Goal: Task Accomplishment & Management: Manage account settings

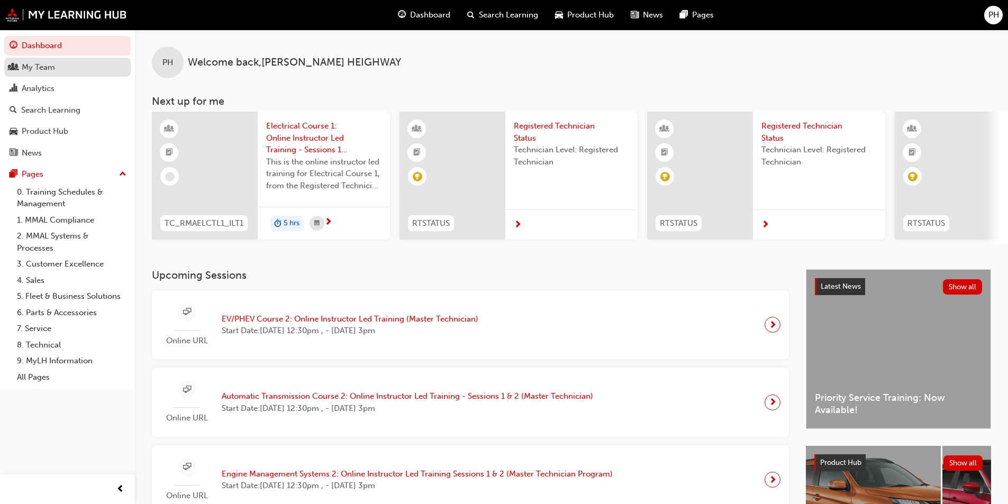
click at [60, 72] on div "My Team" at bounding box center [68, 67] width 116 height 13
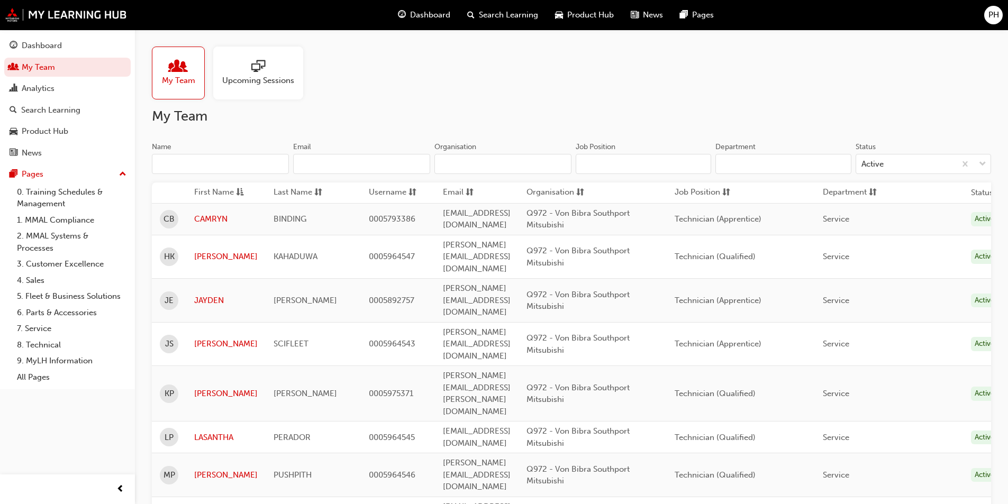
click at [249, 71] on div at bounding box center [258, 67] width 72 height 15
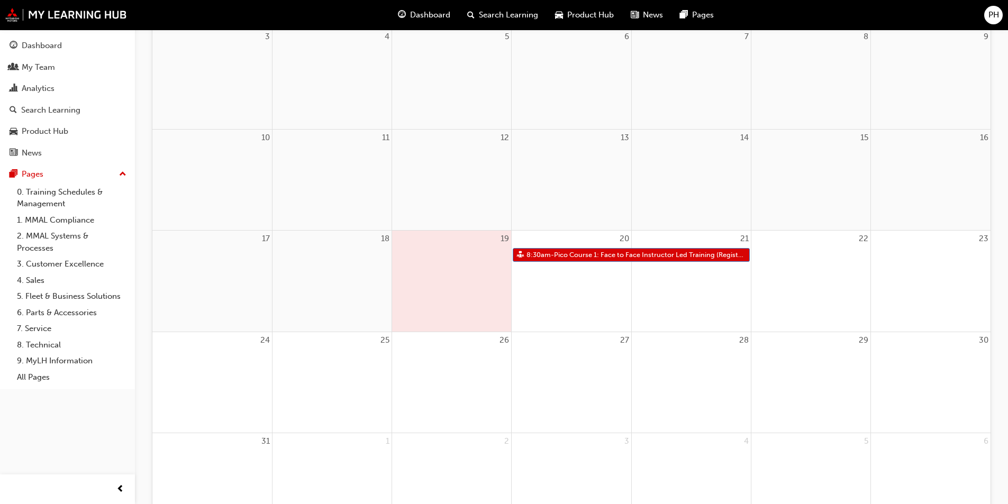
scroll to position [265, 0]
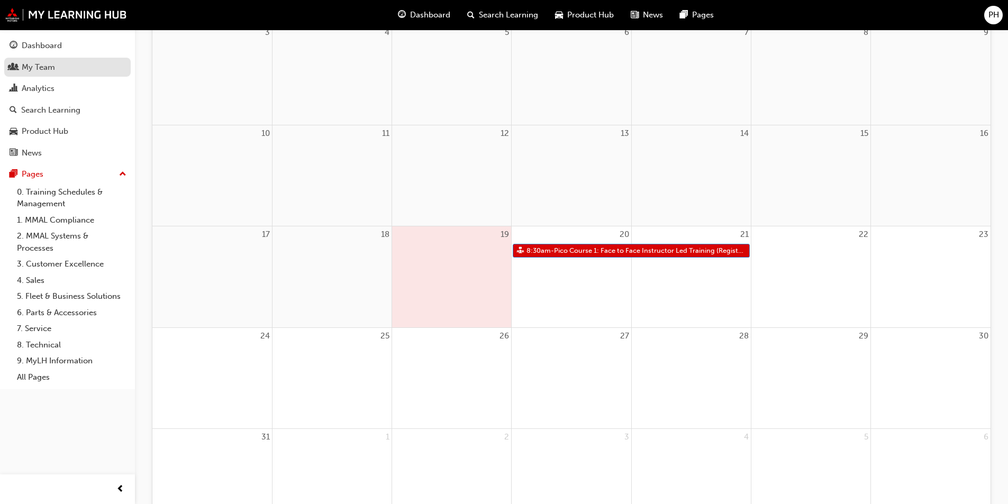
click at [54, 67] on div "My Team" at bounding box center [38, 67] width 33 height 12
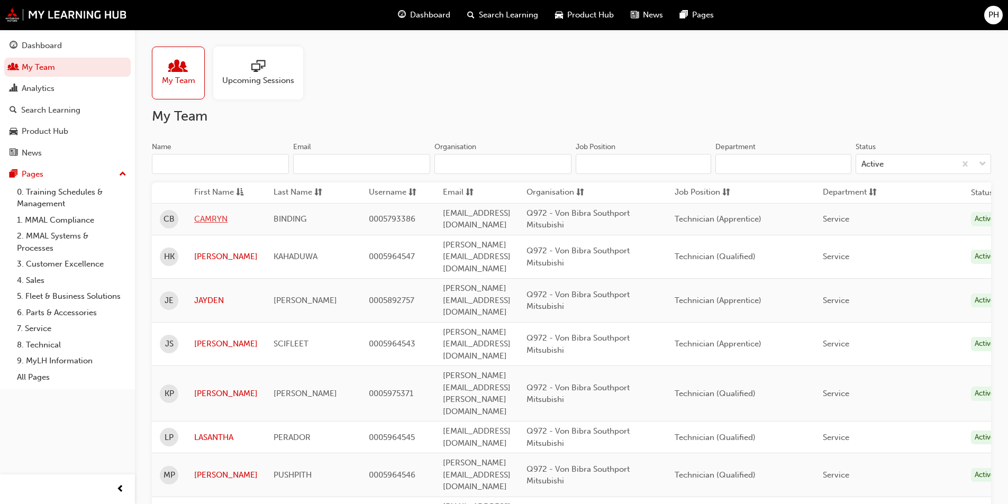
click at [207, 224] on link "CAMRYN" at bounding box center [225, 219] width 63 height 12
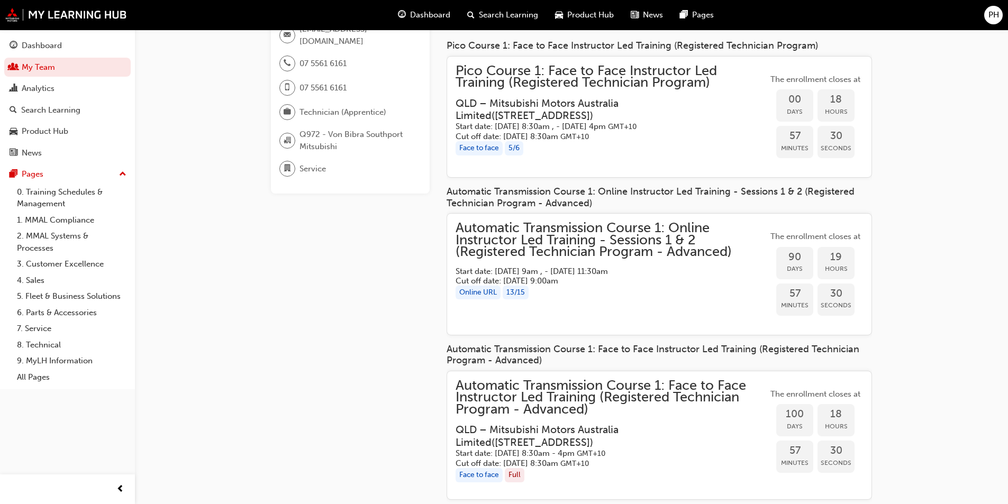
scroll to position [265, 0]
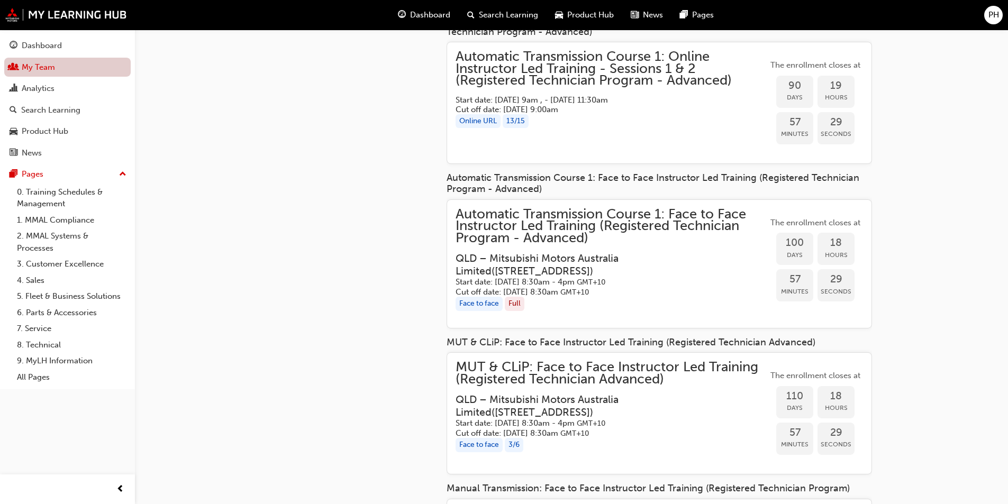
click at [56, 72] on link "My Team" at bounding box center [67, 68] width 126 height 20
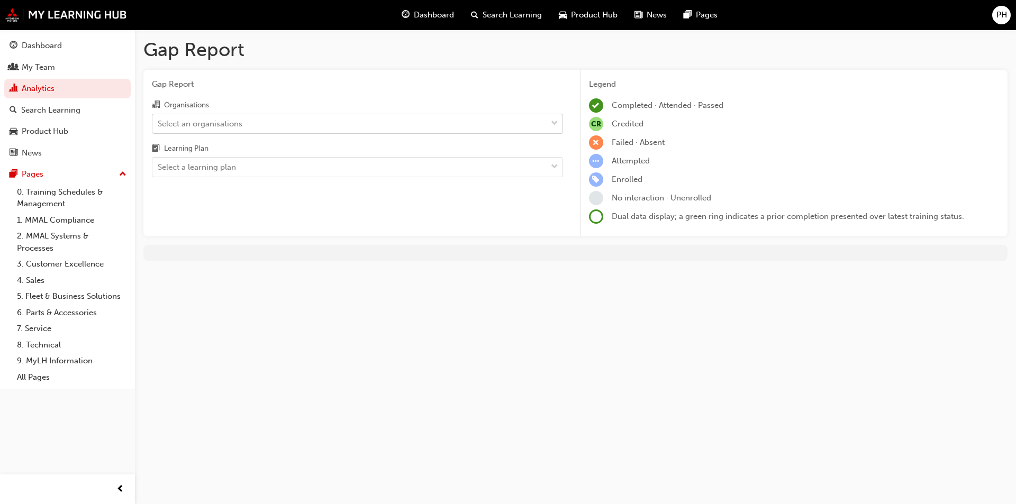
click at [556, 120] on span "down-icon" at bounding box center [554, 124] width 7 height 14
click at [159, 120] on input "Organisations Select an organisations" at bounding box center [158, 123] width 1 height 9
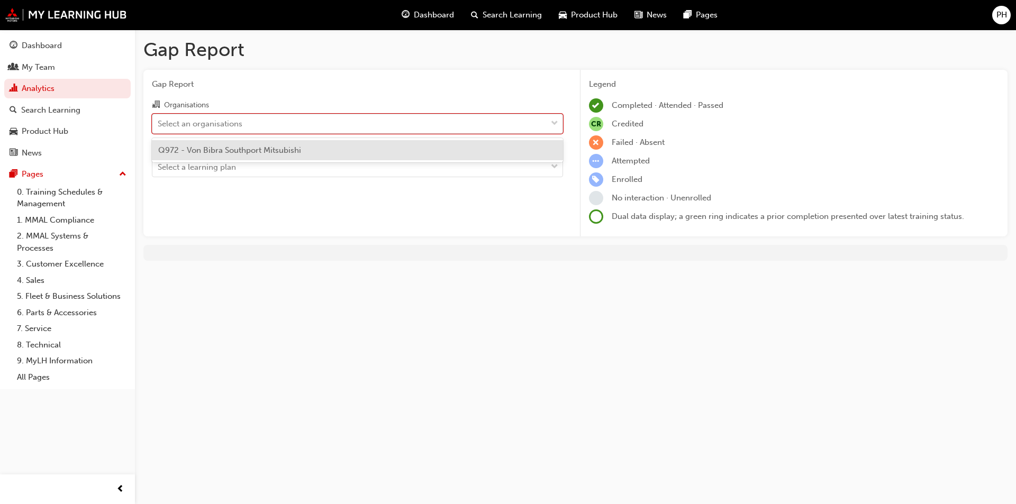
click at [247, 122] on div "Select an organisations" at bounding box center [349, 123] width 394 height 19
click at [159, 122] on input "Organisations option Q972 - Von Bibra Southport Mitsubishi focused, 1 of 1. 1 r…" at bounding box center [158, 123] width 1 height 9
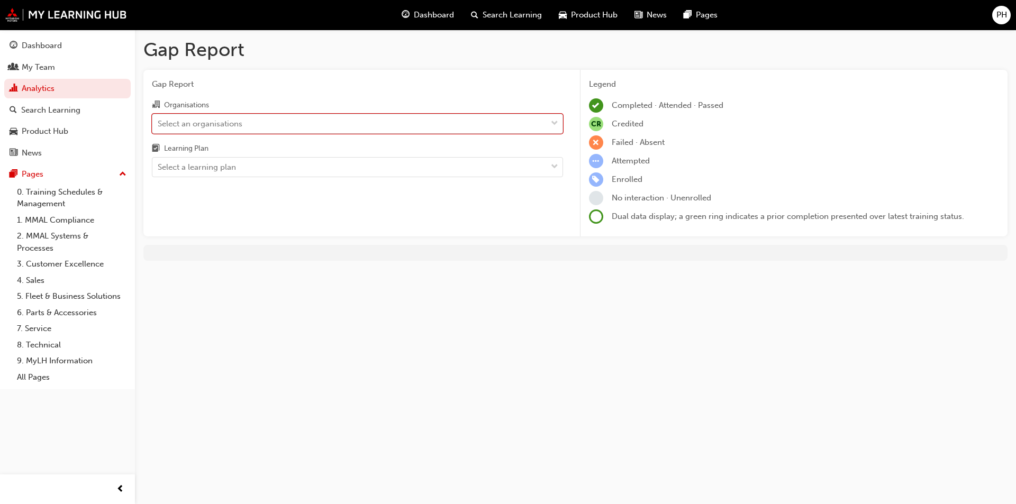
click at [558, 125] on span "down-icon" at bounding box center [554, 124] width 7 height 14
click at [159, 125] on input "Organisations 0 results available. Select is focused ,type to refine list, pres…" at bounding box center [158, 123] width 1 height 9
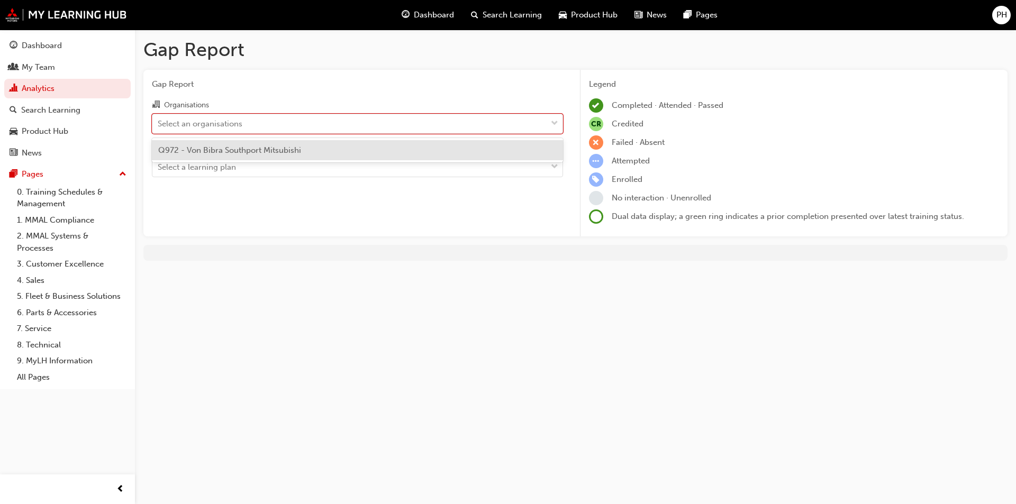
click at [264, 147] on span "Q972 - Von Bibra Southport Mitsubishi" at bounding box center [229, 150] width 143 height 10
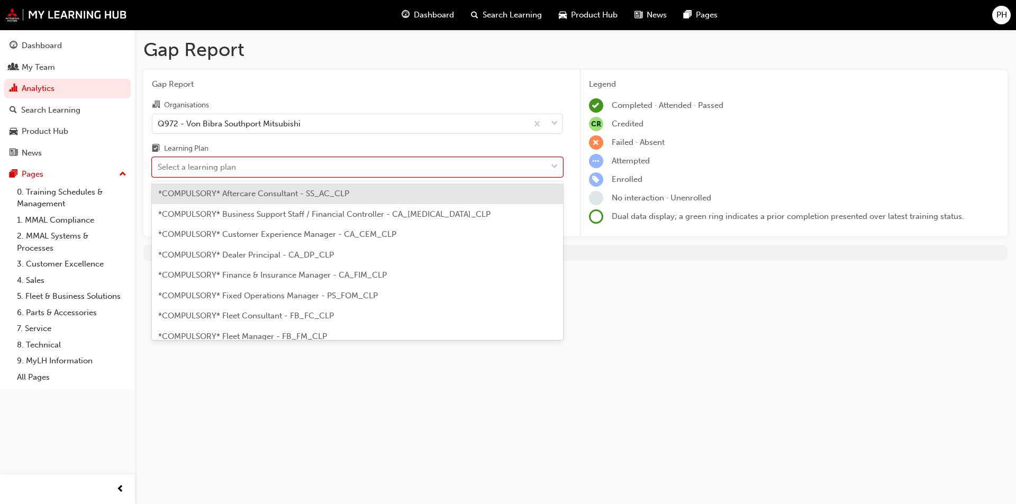
click at [562, 169] on div at bounding box center [555, 167] width 16 height 19
click at [159, 169] on input "Learning Plan option *COMPULSORY* Aftercare Consultant - SS_AC_CLP focused, 1 o…" at bounding box center [158, 166] width 1 height 9
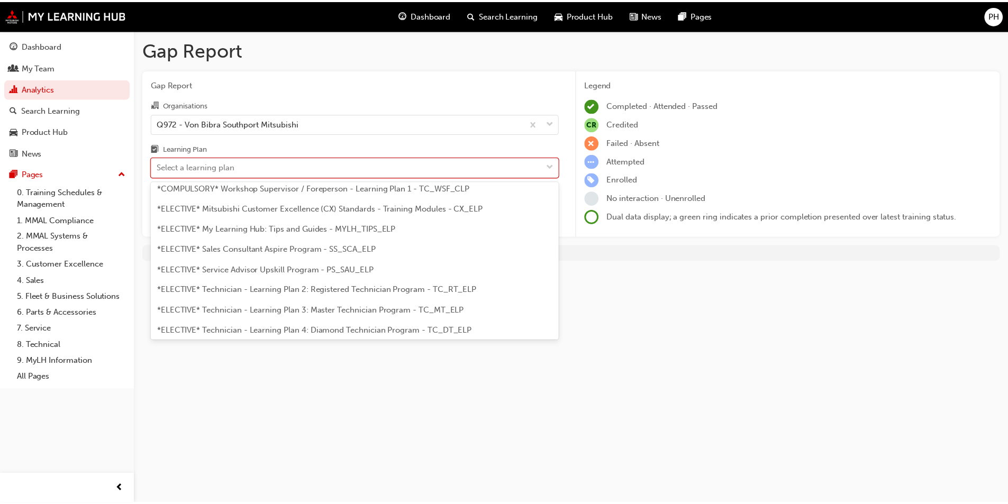
scroll to position [476, 0]
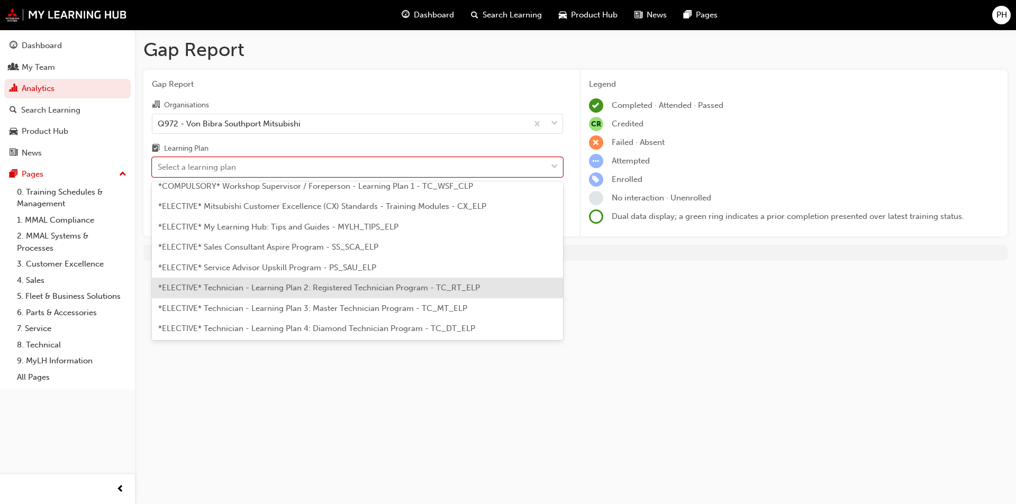
click at [297, 288] on span "*ELECTIVE* Technician - Learning Plan 2: Registered Technician Program - TC_RT_…" at bounding box center [319, 288] width 322 height 10
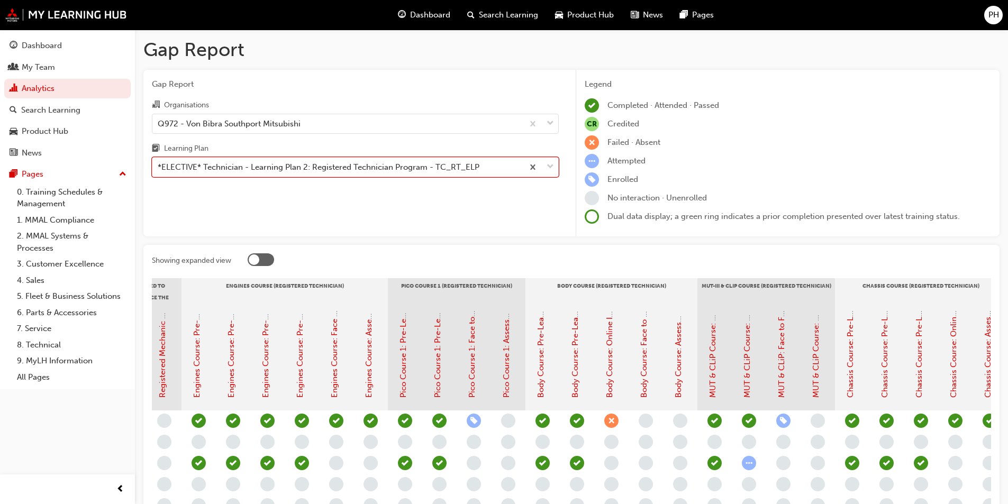
click at [552, 165] on span "down-icon" at bounding box center [550, 167] width 7 height 14
click at [159, 165] on input "Learning Plan option *ELECTIVE* Technician - Learning Plan 2: Registered Techni…" at bounding box center [158, 166] width 1 height 9
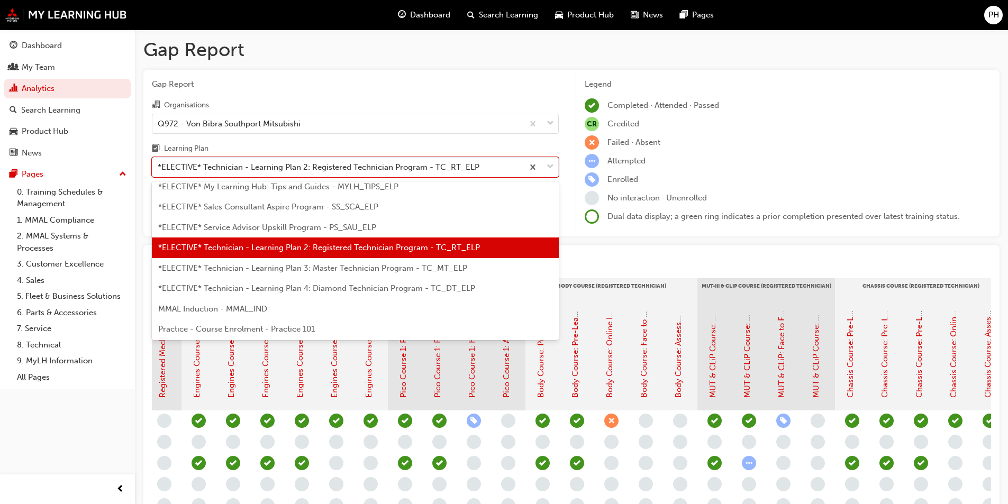
scroll to position [518, 0]
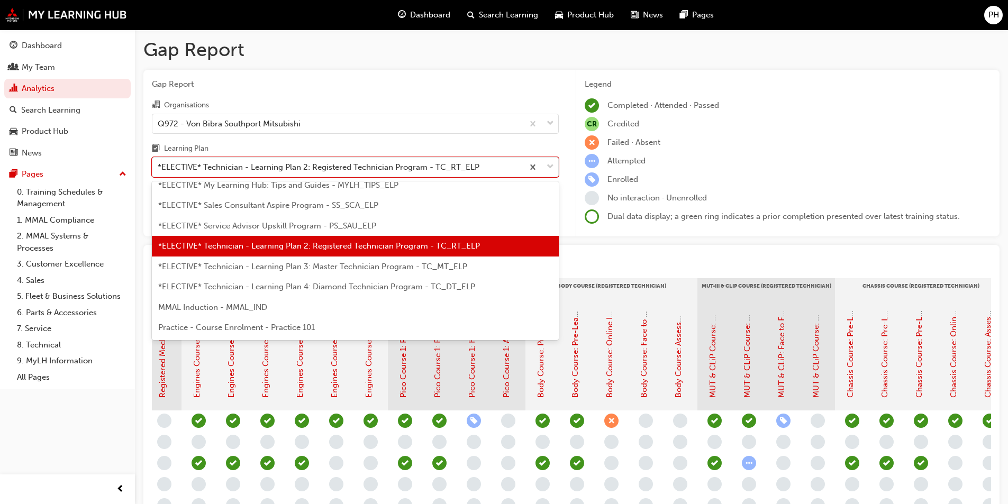
click at [344, 269] on span "*ELECTIVE* Technician - Learning Plan 3: Master Technician Program - TC_MT_ELP" at bounding box center [312, 267] width 309 height 10
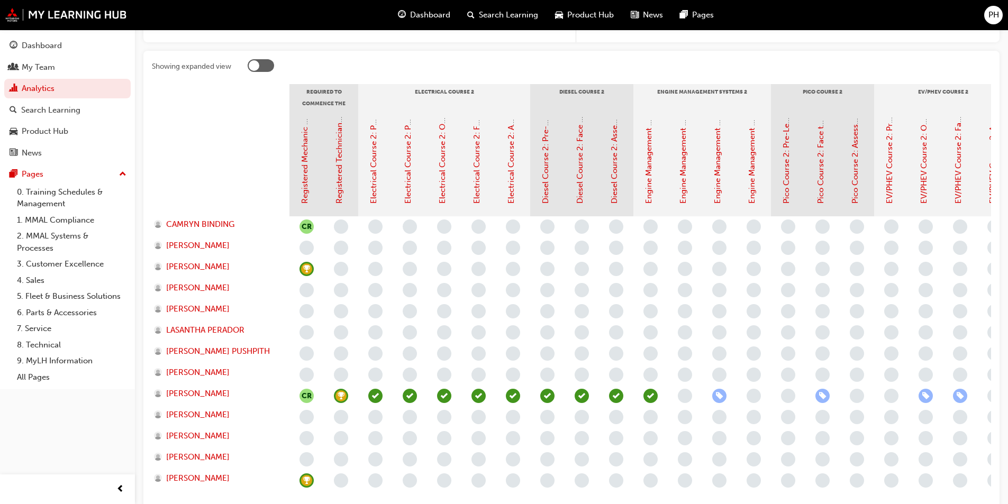
scroll to position [212, 0]
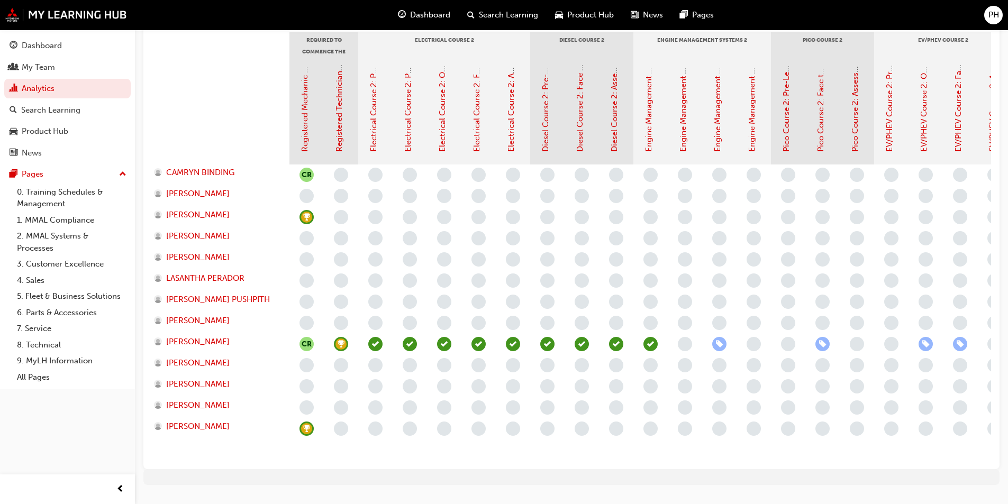
drag, startPoint x: 742, startPoint y: 491, endPoint x: 820, endPoint y: 499, distance: 77.7
click at [820, 486] on div "Gap Report Gap Report Organisations Q972 - Von Bibra Southport Mitsubishi Learn…" at bounding box center [504, 141] width 1008 height 775
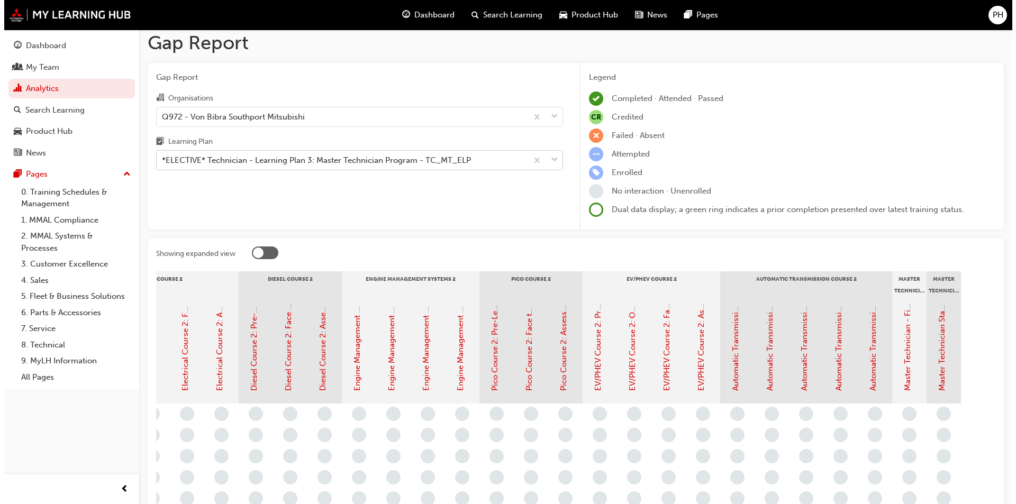
scroll to position [0, 0]
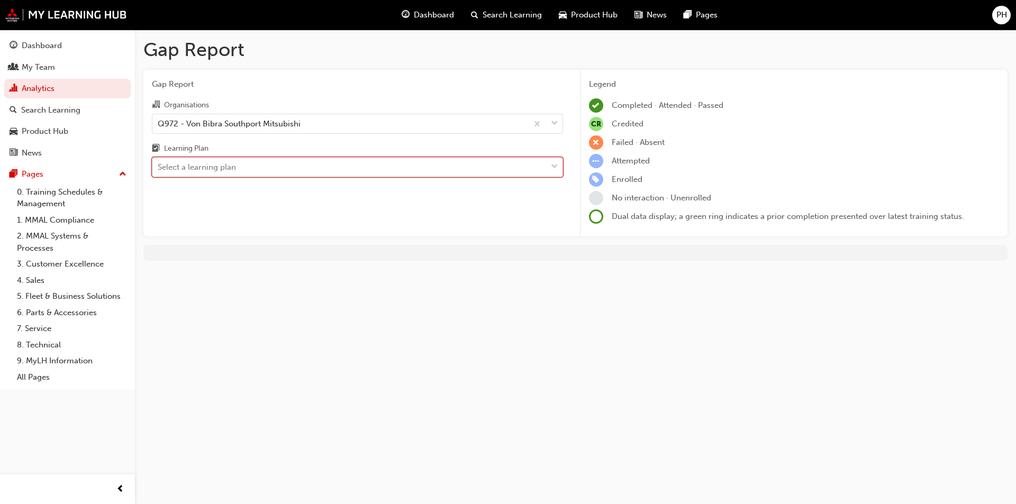
click at [556, 167] on span "down-icon" at bounding box center [554, 167] width 7 height 14
click at [159, 167] on input "Learning Plan option *ELECTIVE* Technician - Learning Plan 3: Master Technician…" at bounding box center [158, 166] width 1 height 9
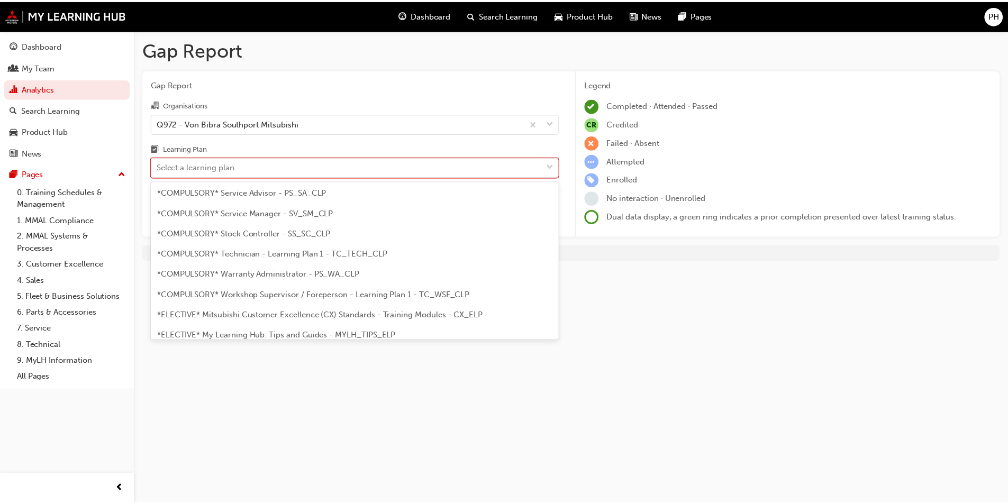
scroll to position [370, 0]
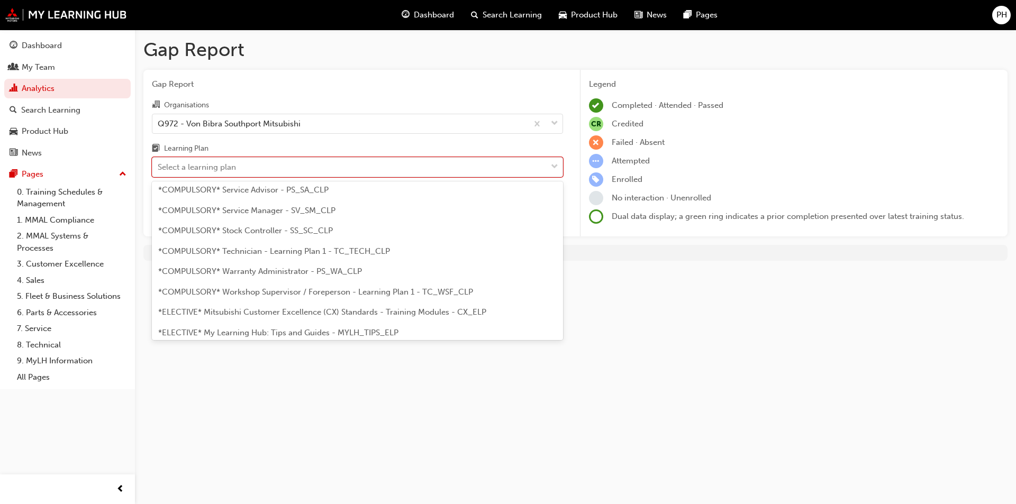
click at [341, 251] on span "*COMPULSORY* Technician - Learning Plan 1 - TC_TECH_CLP" at bounding box center [274, 252] width 232 height 10
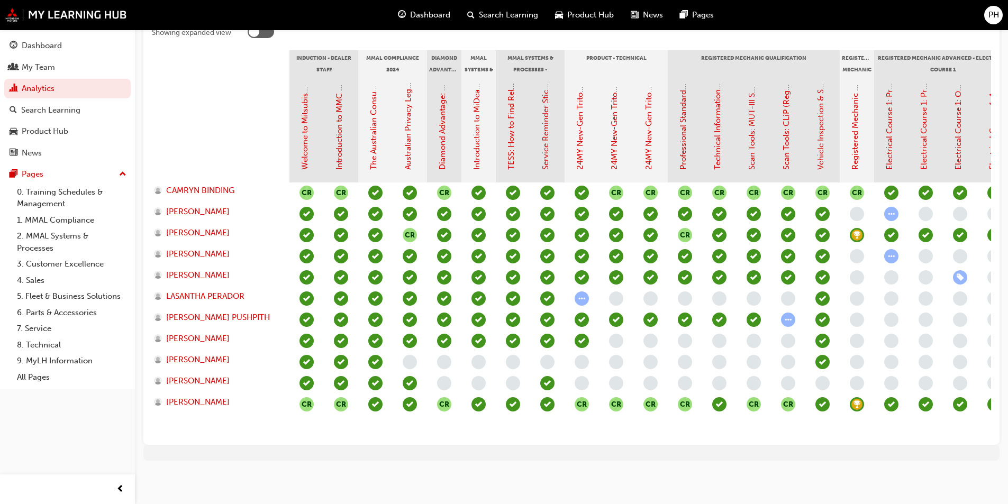
scroll to position [236, 0]
drag, startPoint x: 713, startPoint y: 437, endPoint x: 759, endPoint y: 435, distance: 45.5
click at [759, 435] on div "Showing expanded view Induction - Dealer Staff MMAL Compliance 2024 Diamond Adv…" at bounding box center [571, 231] width 856 height 428
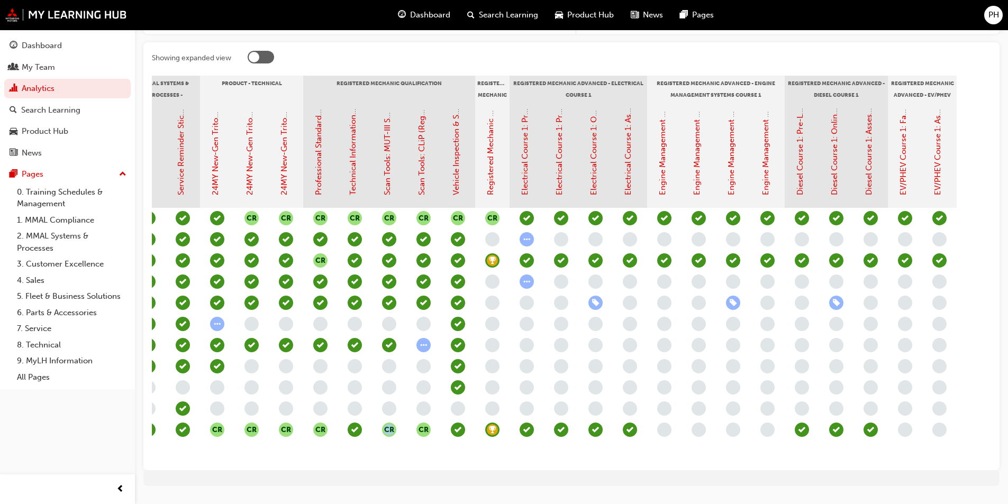
scroll to position [77, 0]
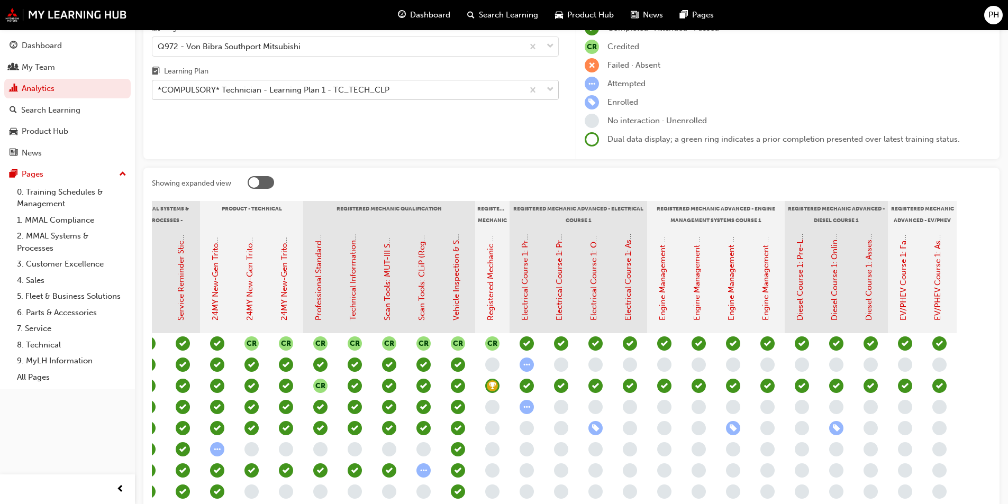
click at [431, 85] on div "*COMPULSORY* Technician - Learning Plan 1 - TC_TECH_CLP" at bounding box center [337, 90] width 371 height 19
click at [159, 85] on input "Learning Plan *COMPULSORY* Technician - Learning Plan 1 - TC_TECH_CLP" at bounding box center [158, 89] width 1 height 9
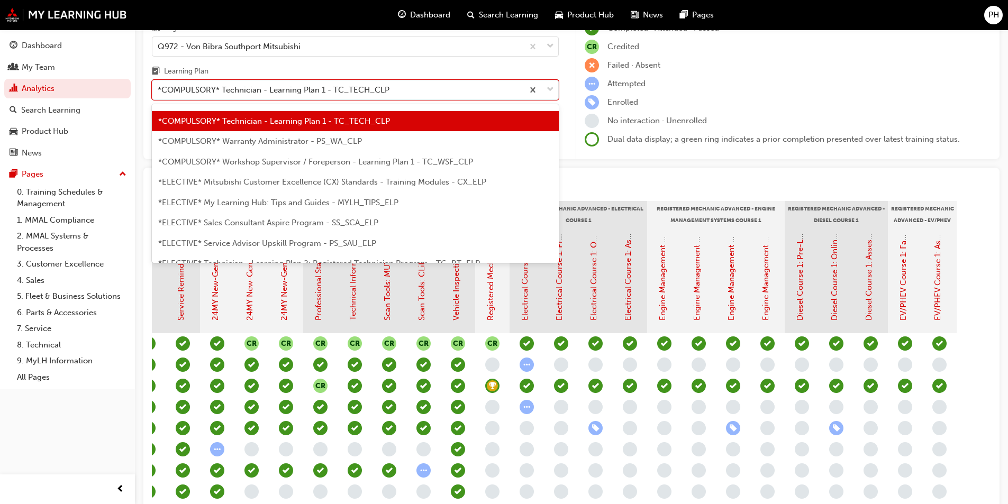
scroll to position [518, 0]
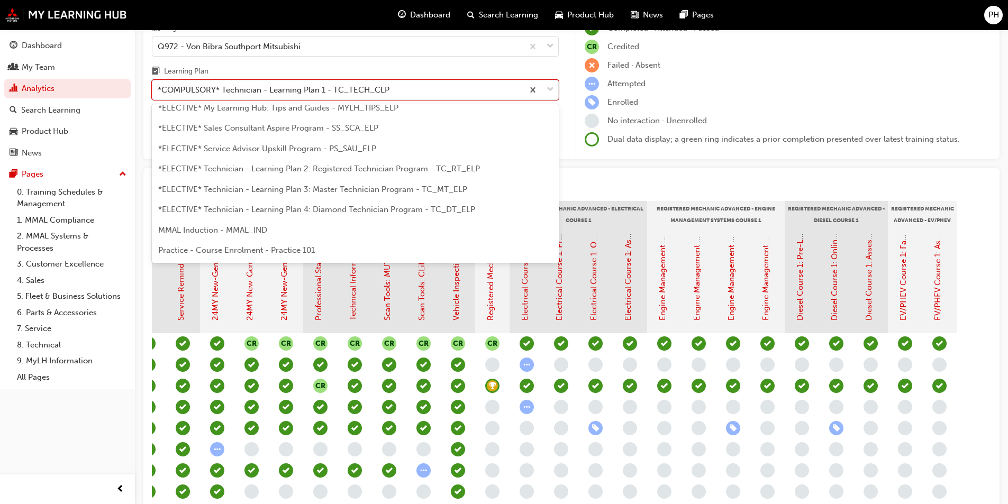
click at [335, 171] on span "*ELECTIVE* Technician - Learning Plan 2: Registered Technician Program - TC_RT_…" at bounding box center [319, 169] width 322 height 10
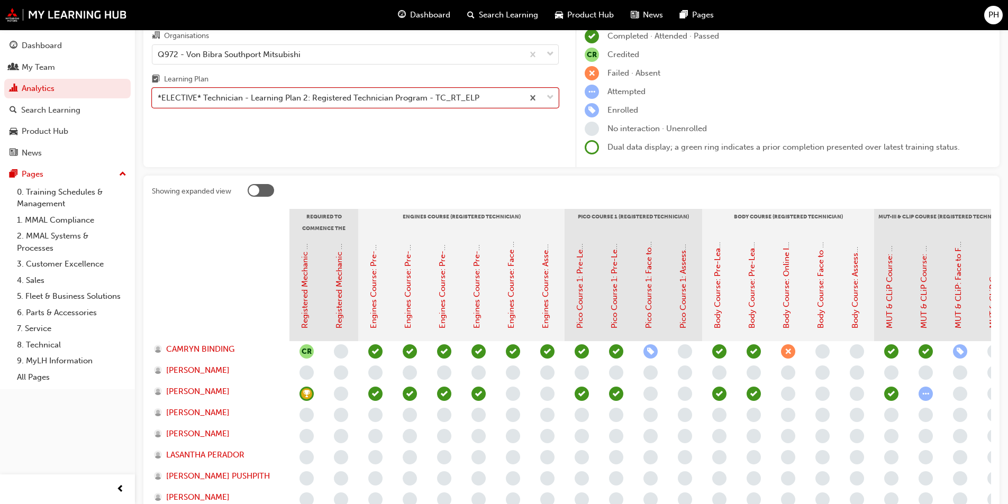
scroll to position [106, 0]
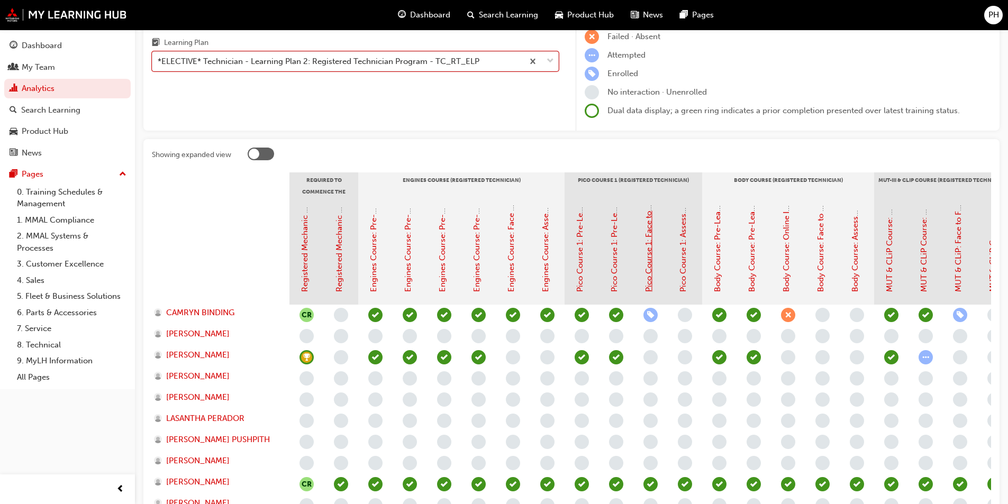
click at [653, 269] on link "Pico Course 1: Face to Face Instructor Led Training (Registered Technician Prog…" at bounding box center [649, 138] width 10 height 308
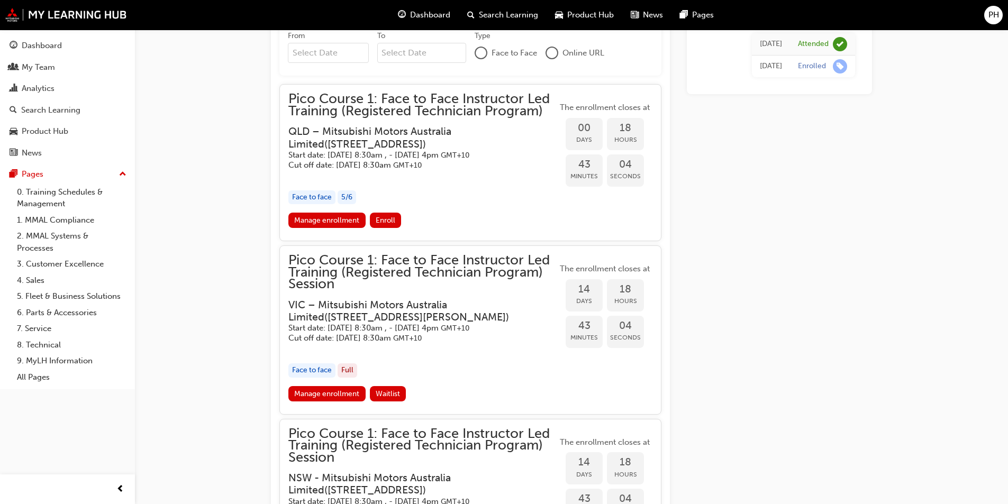
scroll to position [1004, 0]
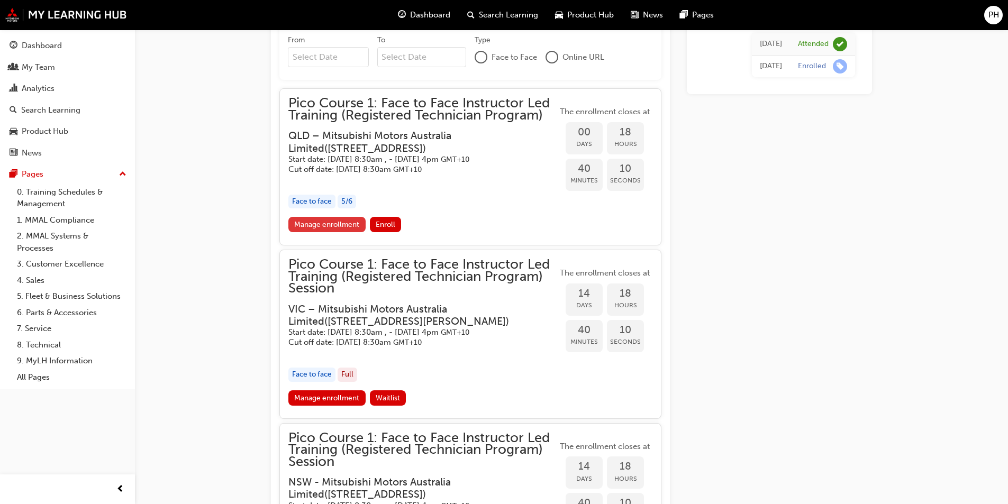
click at [316, 232] on link "Manage enrollment" at bounding box center [326, 224] width 77 height 15
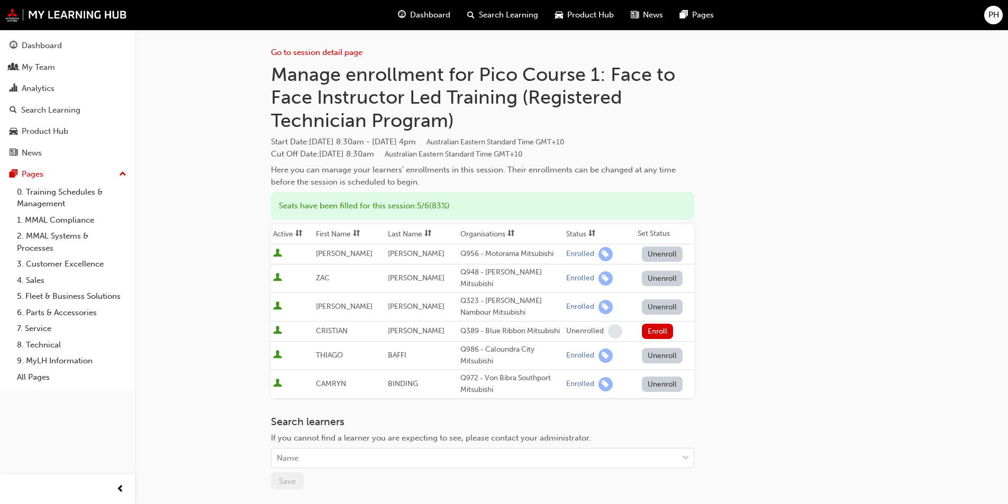
click at [653, 377] on button "Unenroll" at bounding box center [662, 384] width 41 height 15
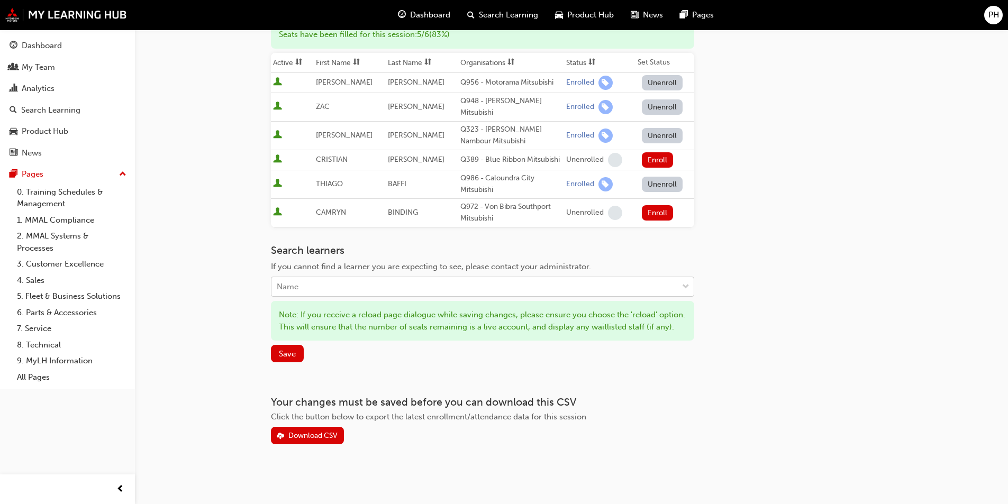
scroll to position [176, 0]
click at [289, 353] on span "Save" at bounding box center [287, 354] width 17 height 10
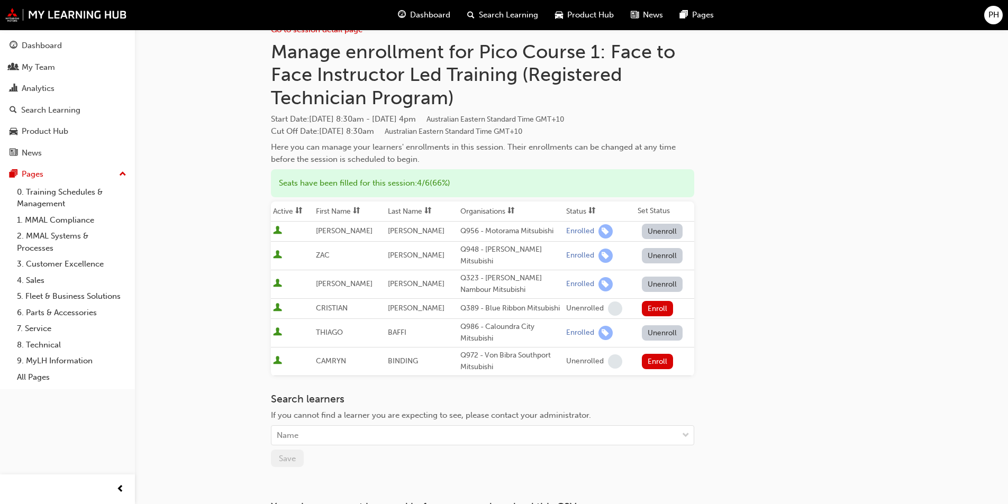
scroll to position [0, 0]
